Goal: Contribute content

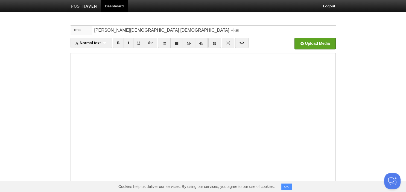
click at [232, 13] on body "Dashboard Logout Your Sites 2025년 주일 [DEMOGRAPHIC_DATA] 자료 제공 / 2023년 [DEMOGRAP…" at bounding box center [203, 116] width 406 height 232
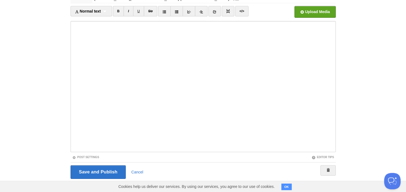
scroll to position [37, 0]
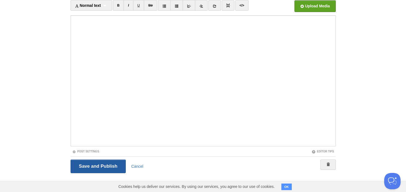
click at [108, 168] on input "Save and Publish" at bounding box center [99, 167] width 56 height 14
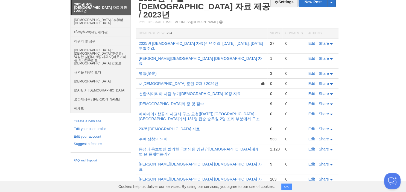
scroll to position [21, 0]
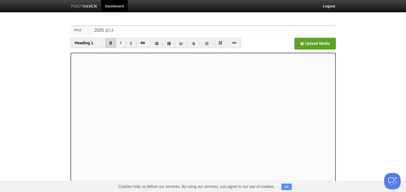
click at [111, 45] on link "B" at bounding box center [110, 43] width 11 height 10
click at [109, 41] on link "B" at bounding box center [110, 43] width 11 height 10
click at [114, 41] on link "B" at bounding box center [110, 43] width 11 height 10
click at [111, 42] on link "B" at bounding box center [110, 43] width 11 height 10
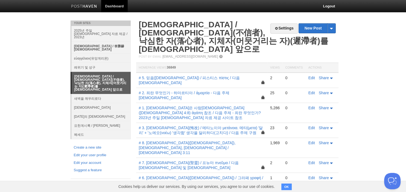
click at [102, 42] on link "[DEMOGRAPHIC_DATA] / 李勝赫[DEMOGRAPHIC_DATA]" at bounding box center [100, 48] width 59 height 12
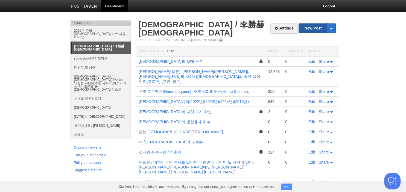
click at [313, 28] on link "New Post" at bounding box center [317, 29] width 36 height 10
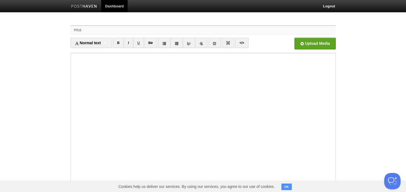
click at [211, 29] on input "Title" at bounding box center [214, 30] width 243 height 9
type input "금식"
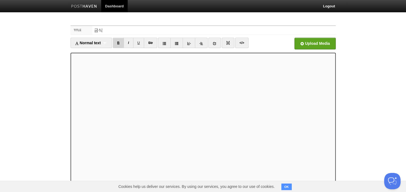
click at [122, 42] on link "B" at bounding box center [118, 43] width 11 height 10
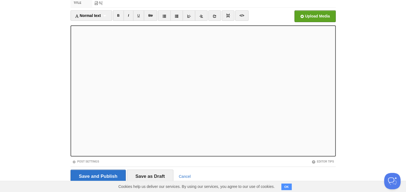
scroll to position [37, 0]
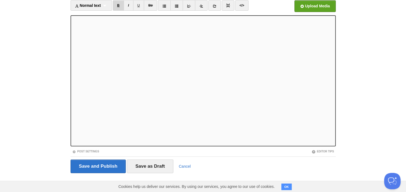
click at [122, 8] on link "B" at bounding box center [118, 5] width 11 height 10
click at [118, 6] on link "B" at bounding box center [118, 5] width 11 height 10
click at [91, 168] on input "Save and Publish" at bounding box center [99, 167] width 56 height 14
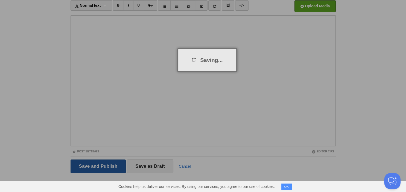
scroll to position [21, 0]
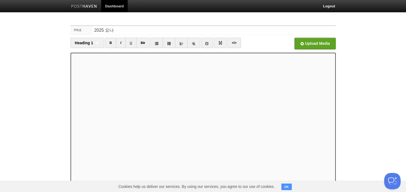
click at [373, 106] on body "Dashboard Logout Post saved × Post created × Post created × Post created × Post…" at bounding box center [203, 116] width 406 height 232
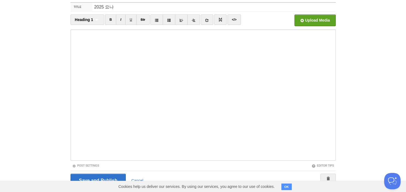
scroll to position [37, 0]
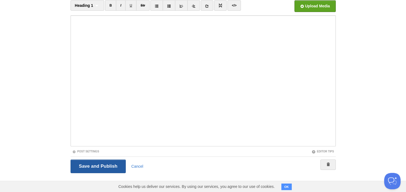
click at [110, 161] on input "Save and Publish" at bounding box center [99, 167] width 56 height 14
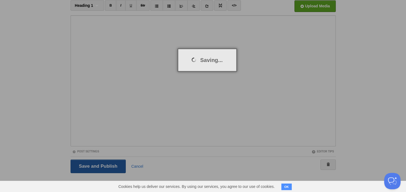
scroll to position [21, 0]
